Goal: Information Seeking & Learning: Learn about a topic

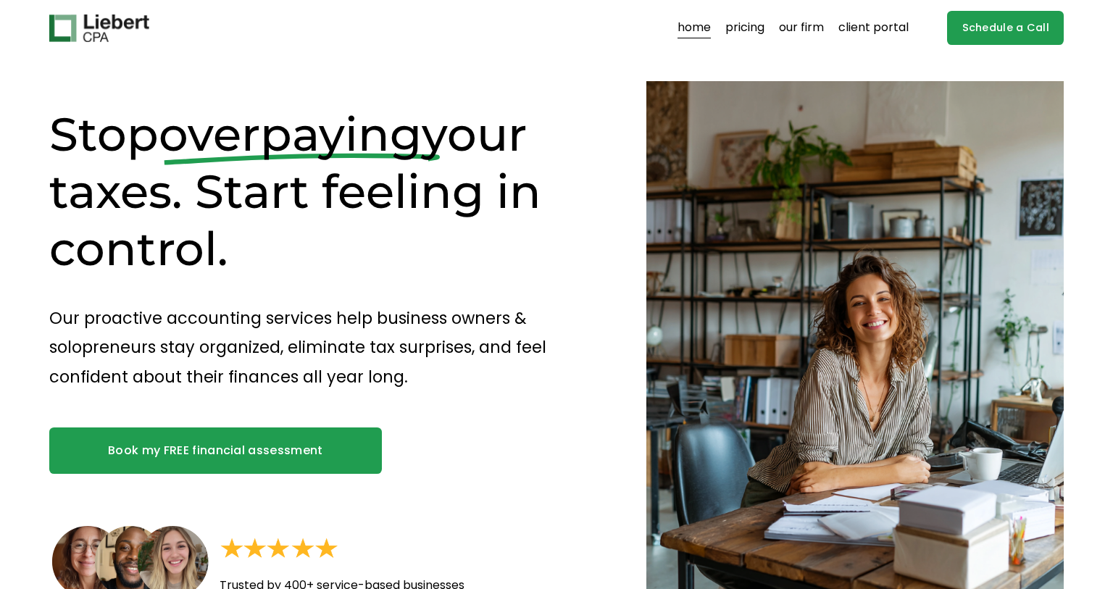
click at [747, 31] on link "pricing" at bounding box center [744, 28] width 39 height 23
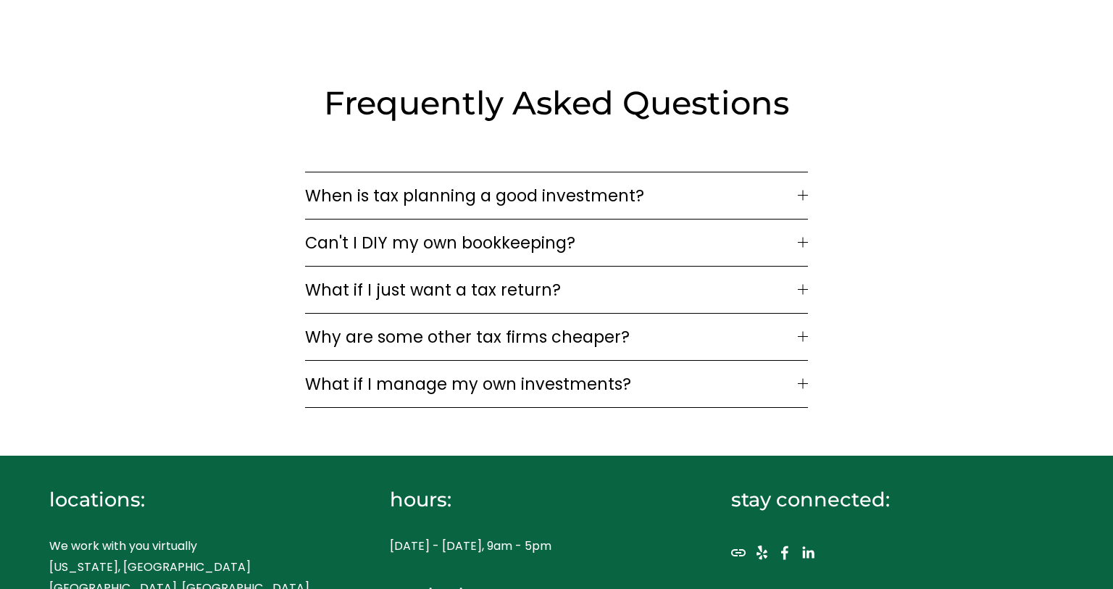
scroll to position [2092, 0]
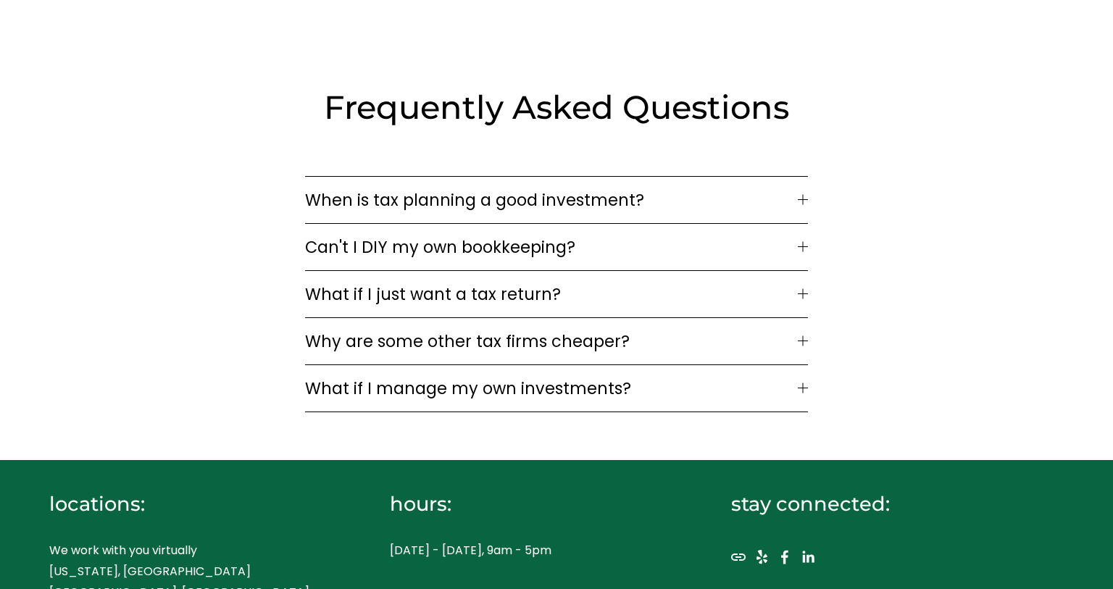
click at [416, 194] on span "When is tax planning a good investment?" at bounding box center [551, 200] width 493 height 25
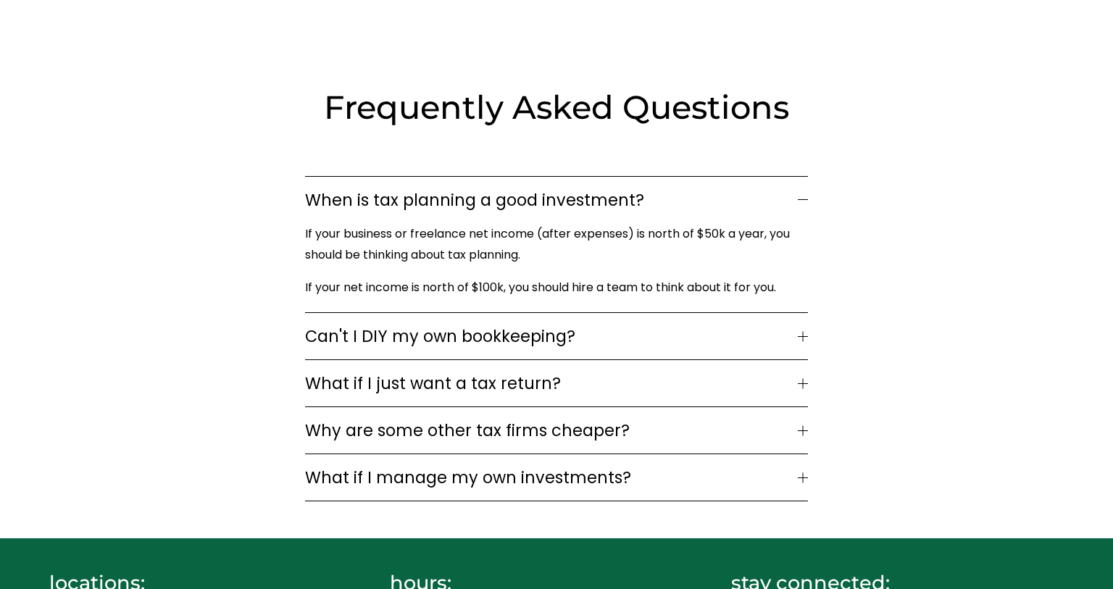
click at [416, 194] on span "When is tax planning a good investment?" at bounding box center [551, 200] width 493 height 25
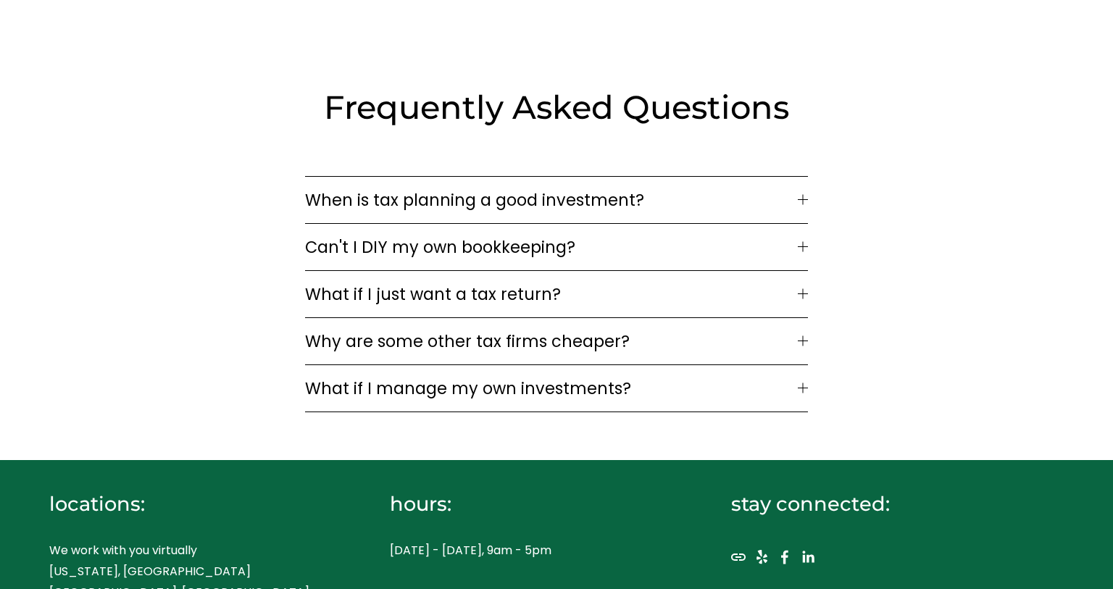
click at [405, 235] on span "Can't I DIY my own bookkeeping?" at bounding box center [551, 247] width 493 height 25
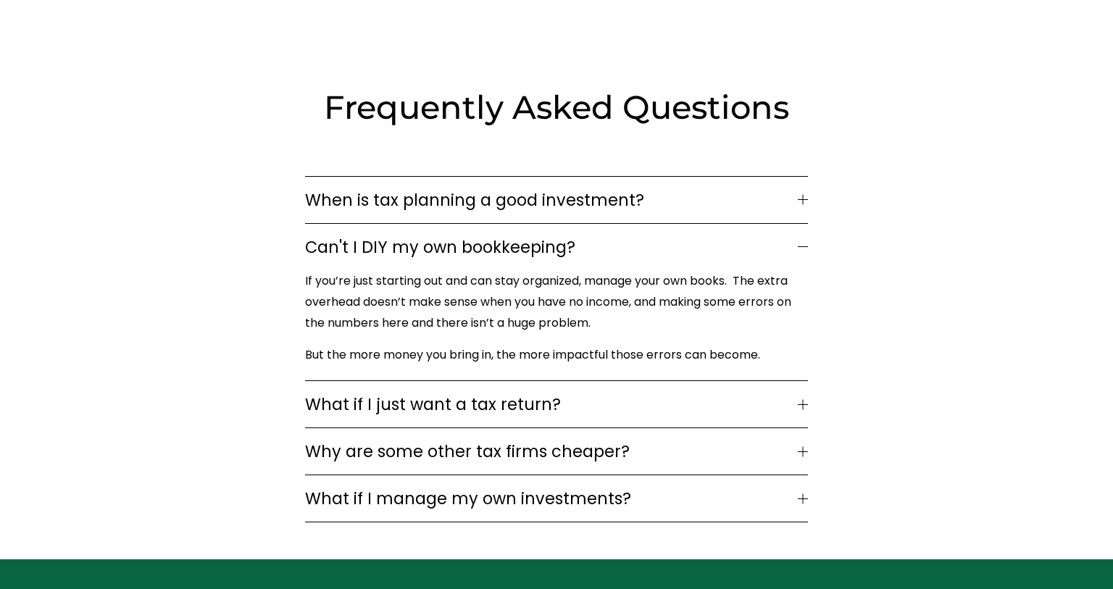
click at [366, 242] on span "Can't I DIY my own bookkeeping?" at bounding box center [551, 247] width 493 height 25
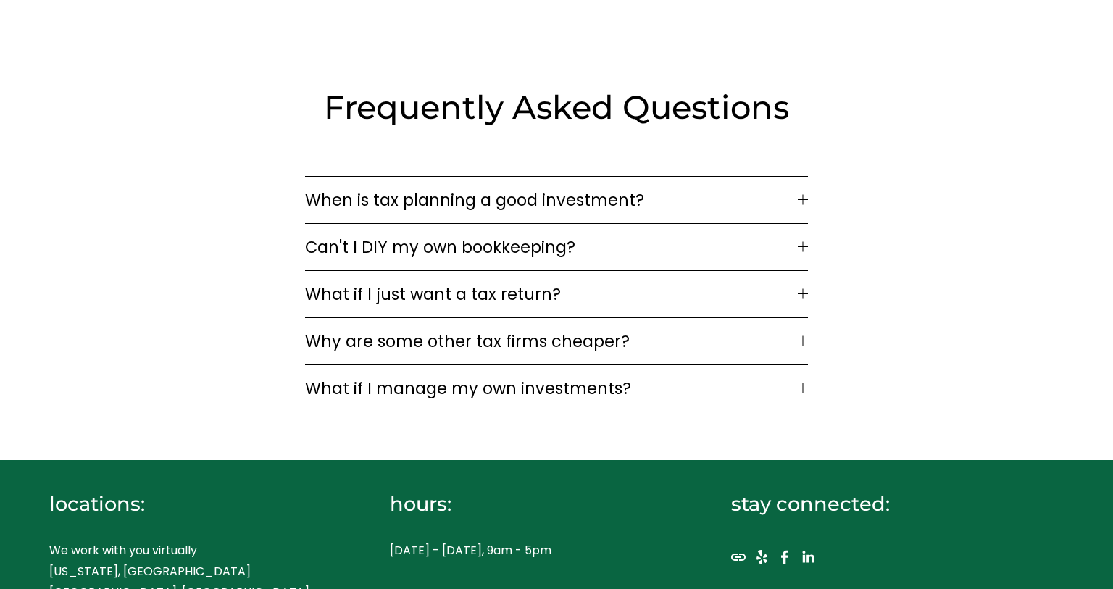
click at [398, 282] on span "What if I just want a tax return?" at bounding box center [551, 294] width 493 height 25
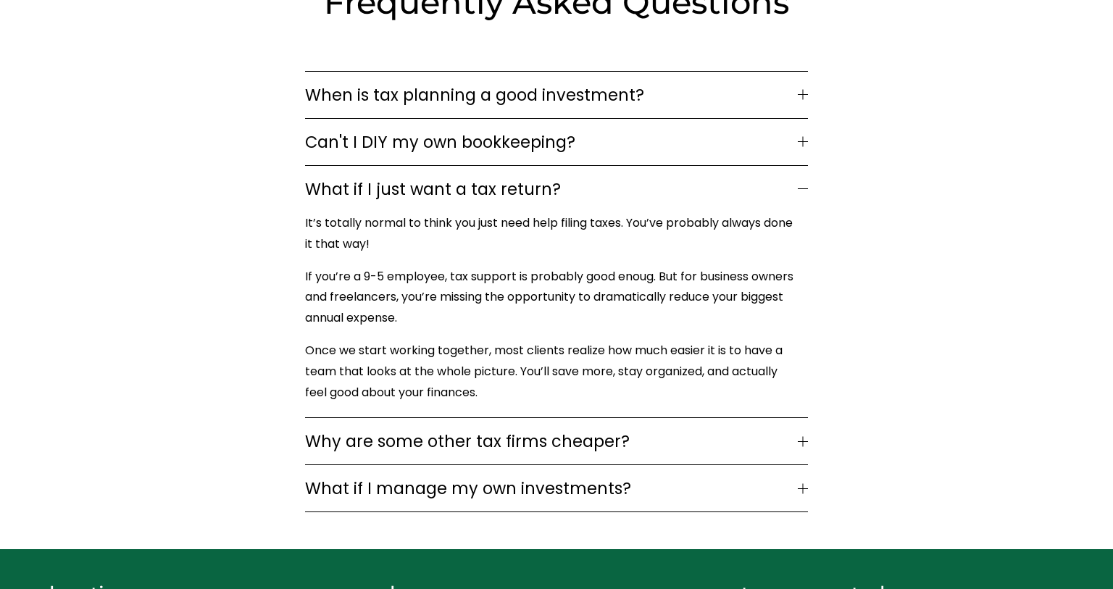
scroll to position [2201, 0]
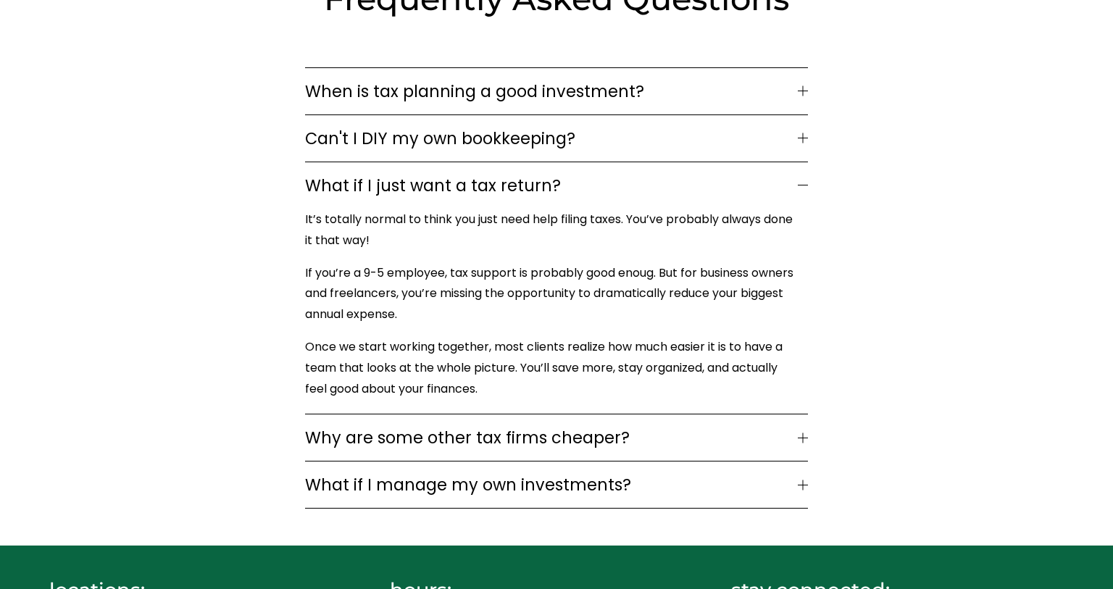
click at [439, 425] on span "Why are some other tax firms cheaper?" at bounding box center [551, 437] width 493 height 25
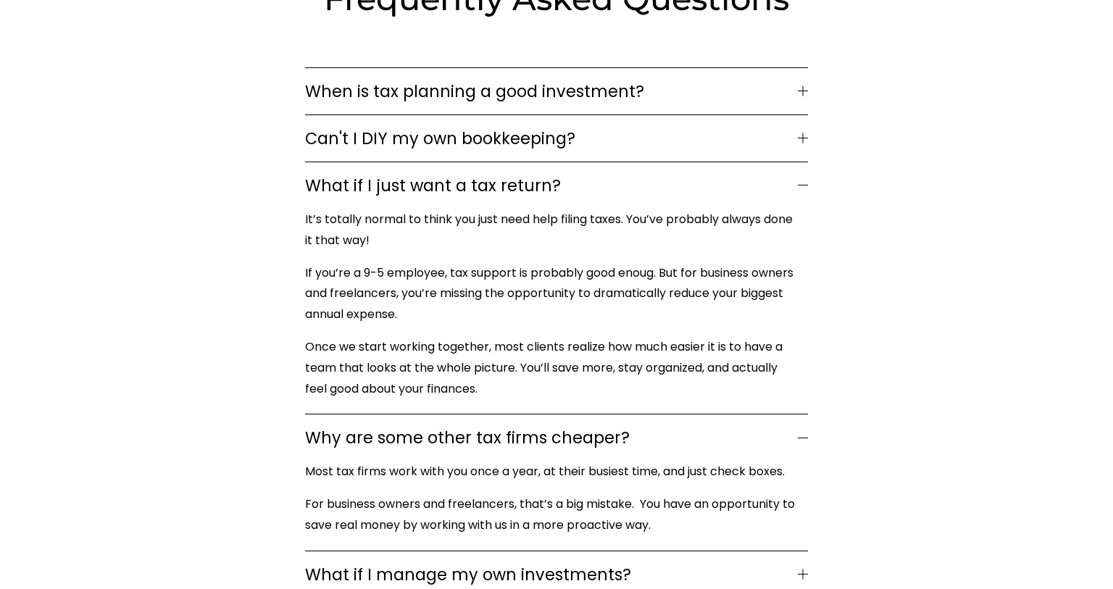
click at [452, 429] on span "Why are some other tax firms cheaper?" at bounding box center [551, 437] width 493 height 25
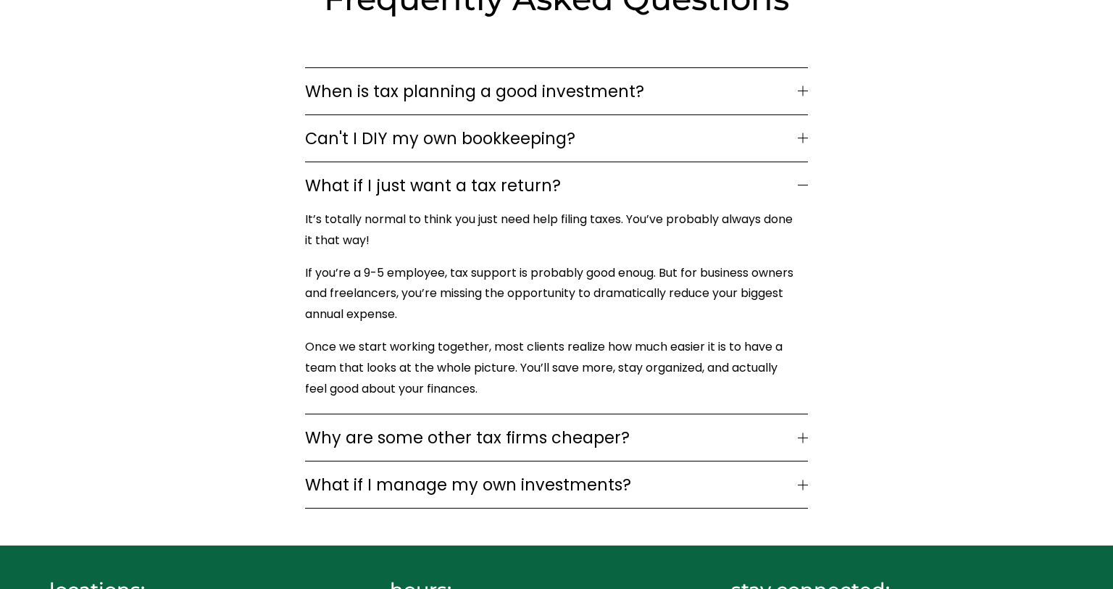
click at [435, 487] on button "What if I manage my own investments?" at bounding box center [556, 484] width 503 height 46
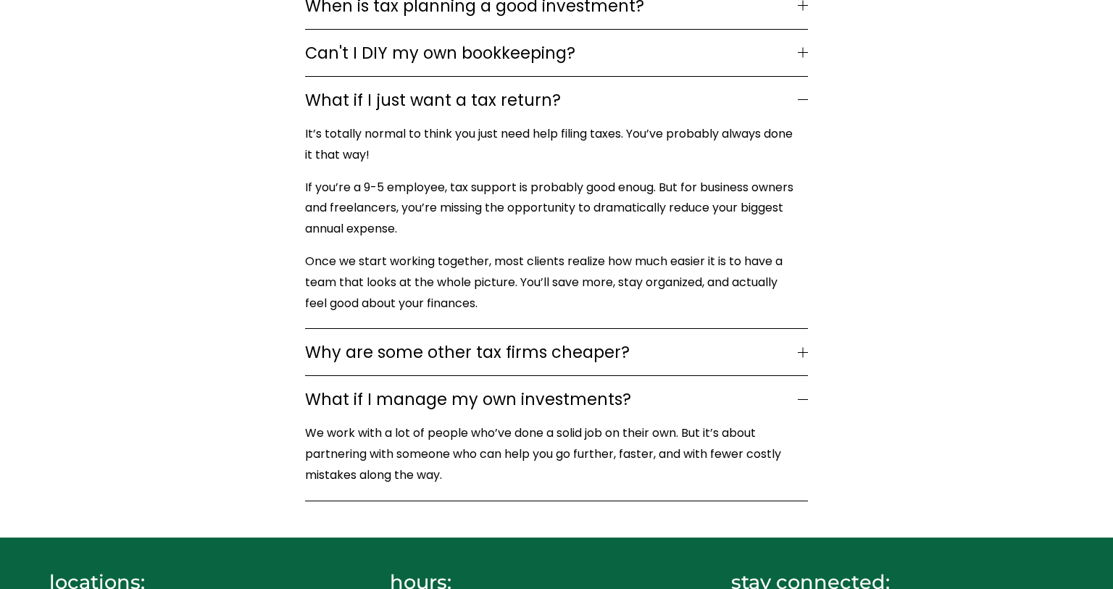
scroll to position [2285, 0]
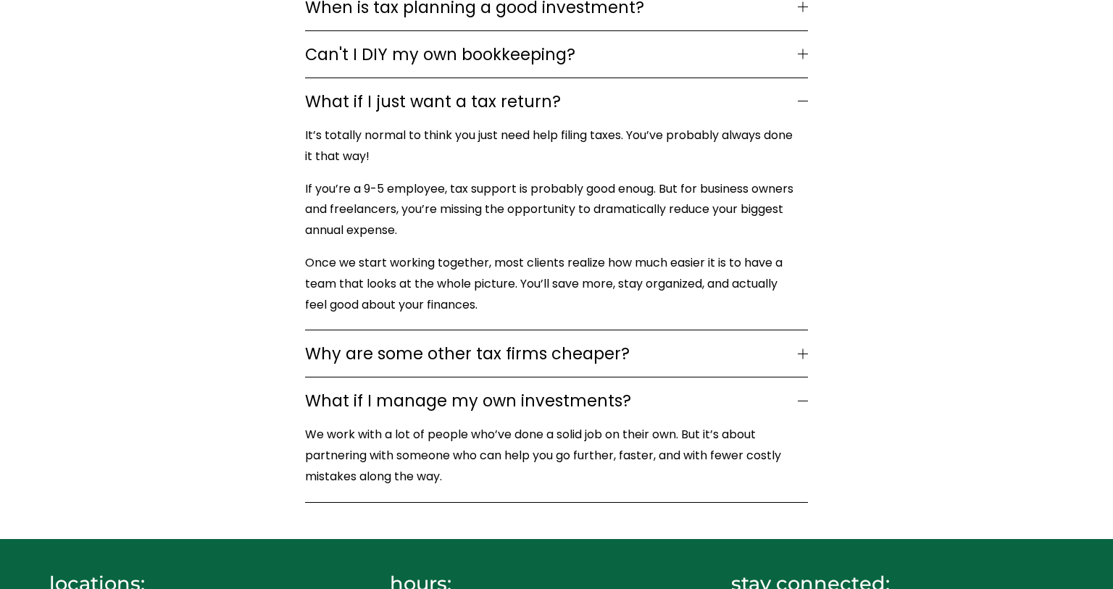
click at [468, 388] on span "What if I manage my own investments?" at bounding box center [551, 400] width 493 height 25
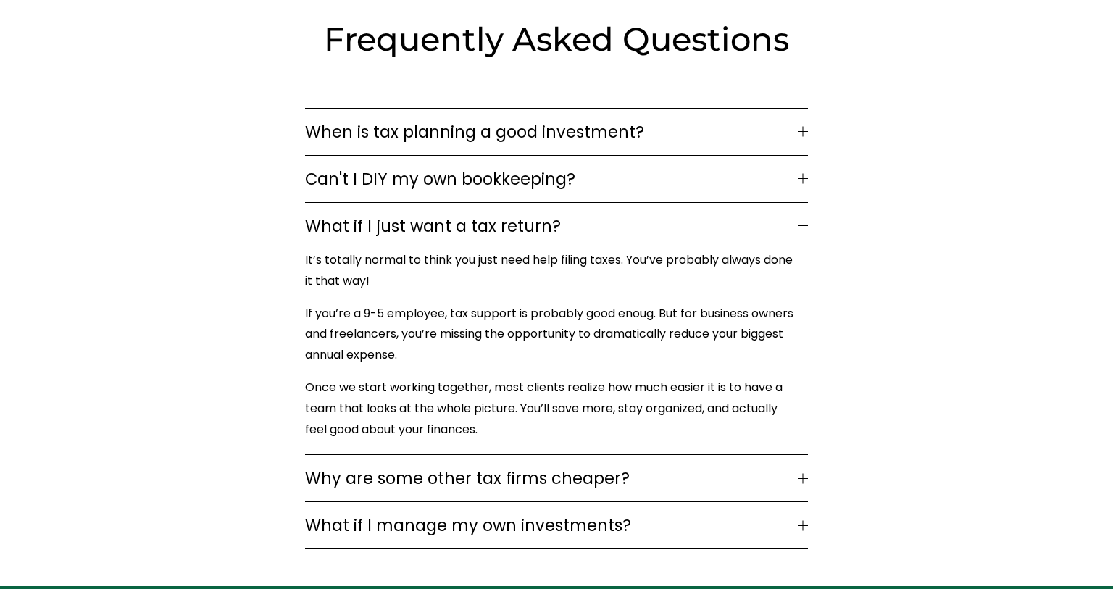
scroll to position [2157, 0]
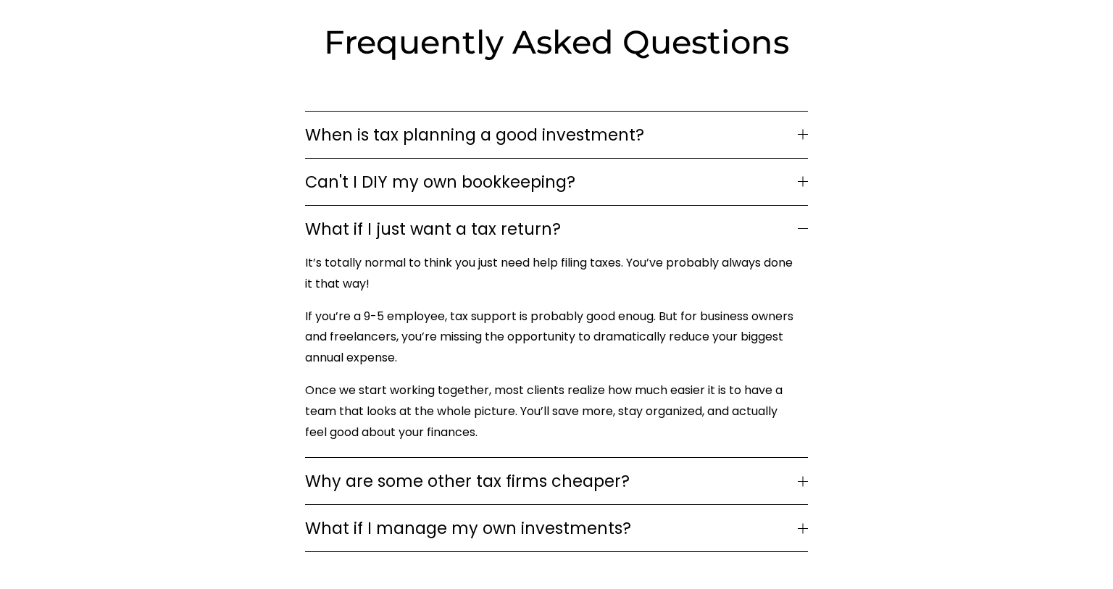
click at [350, 218] on span "What if I just want a tax return?" at bounding box center [551, 229] width 493 height 25
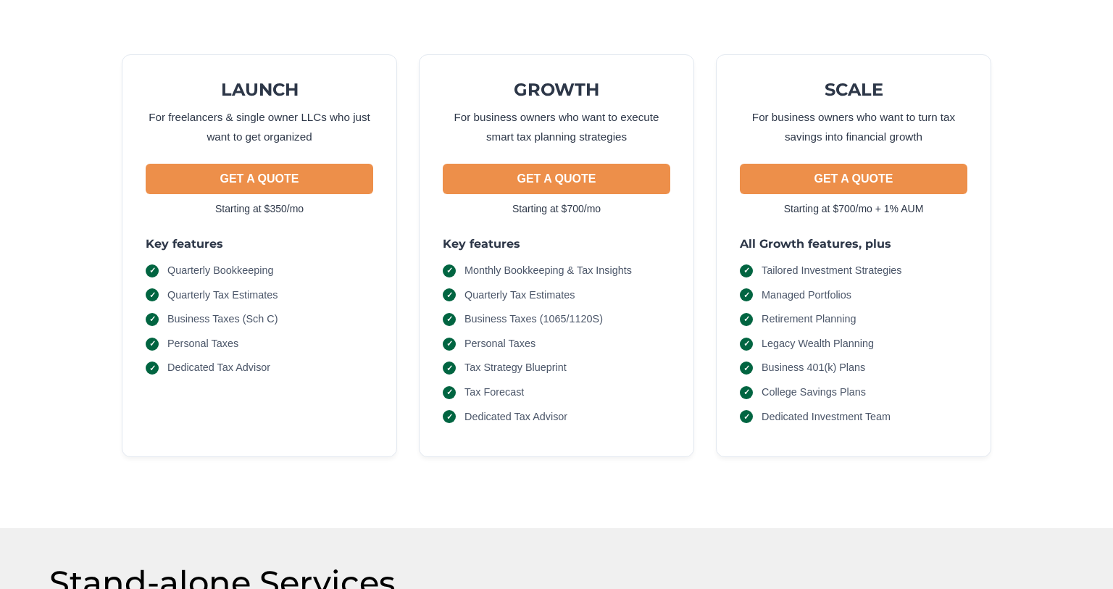
scroll to position [0, 0]
